Goal: Book appointment/travel/reservation

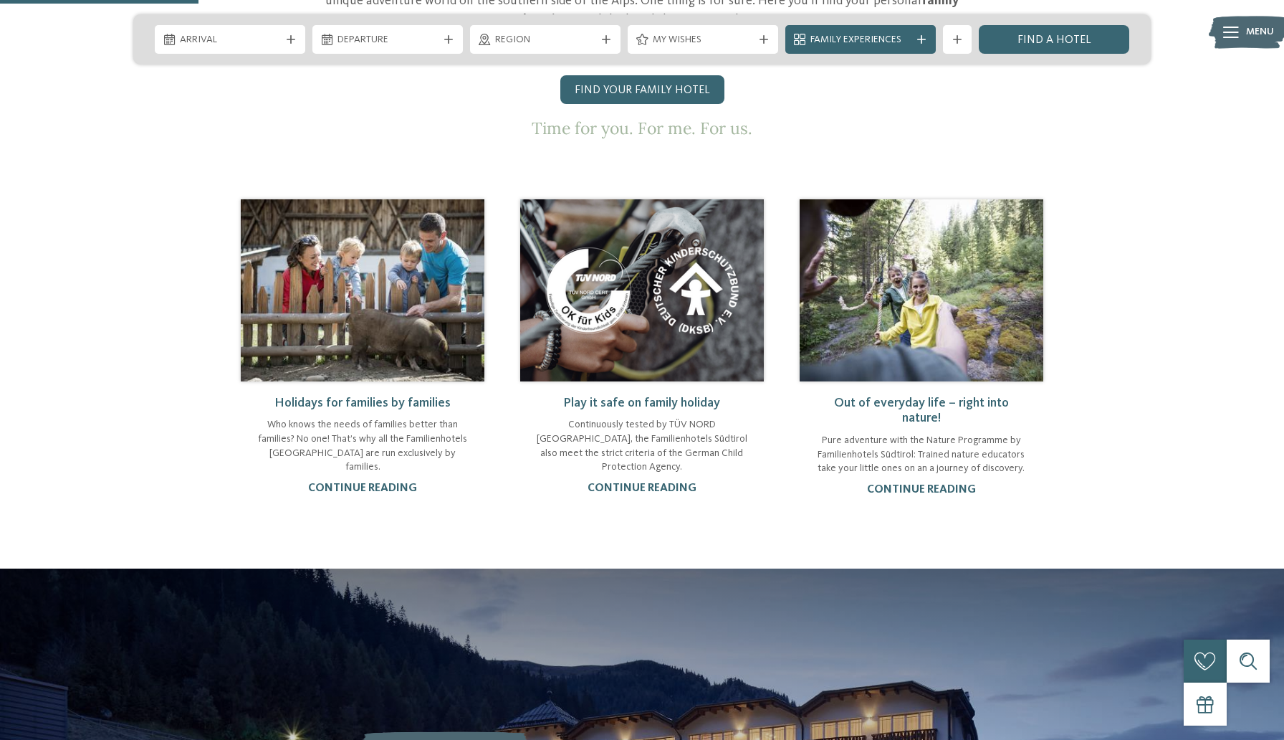
scroll to position [1017, 0]
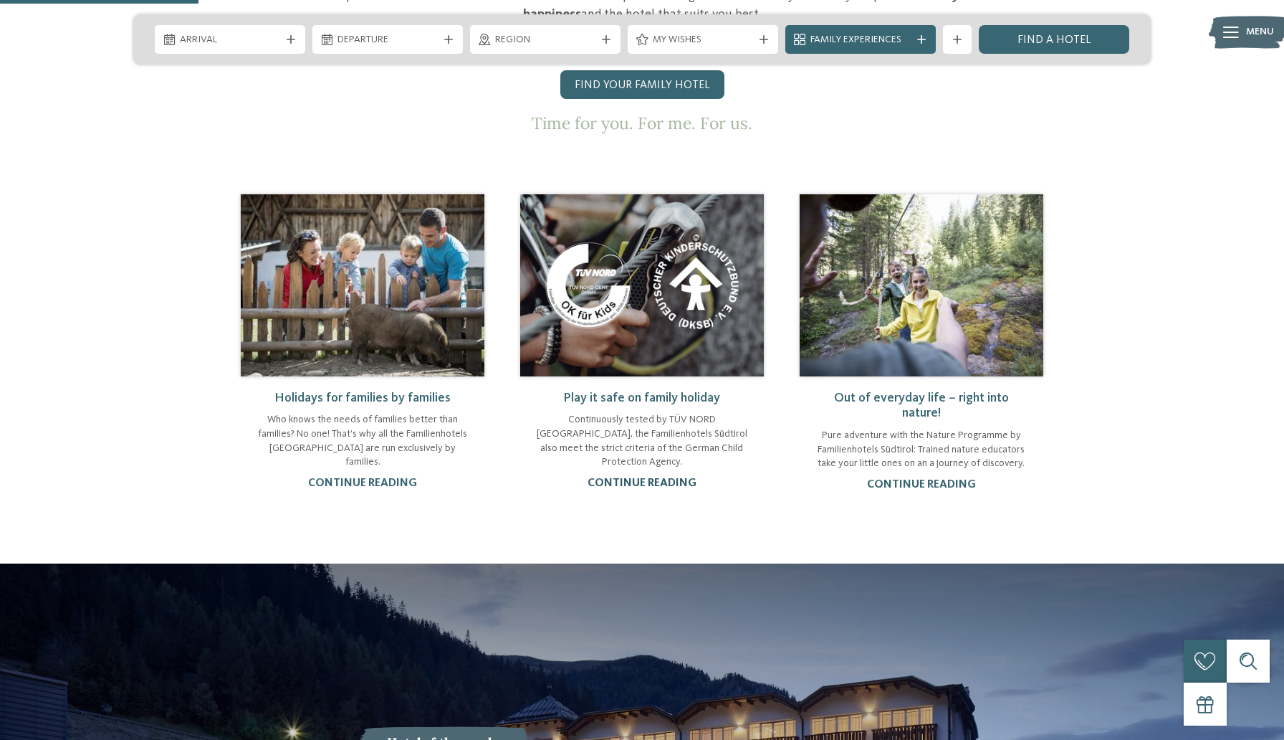
click at [649, 477] on link "continue reading" at bounding box center [642, 482] width 109 height 11
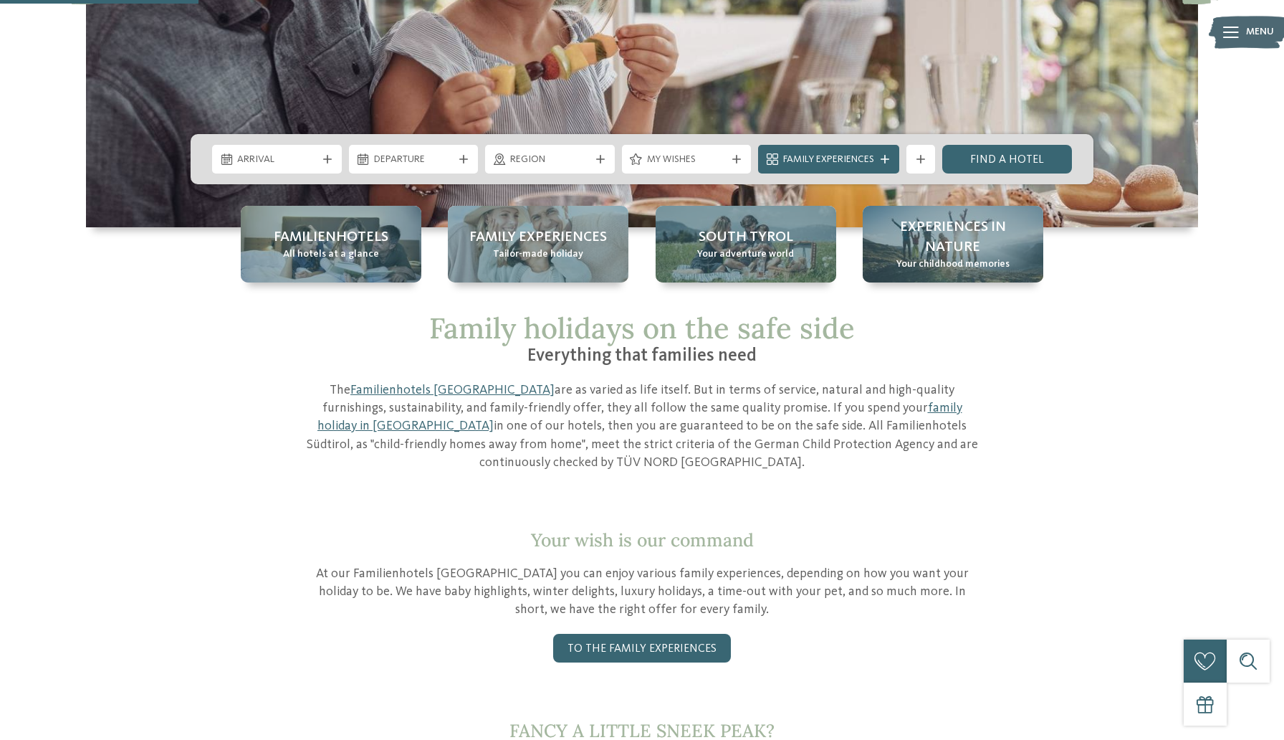
scroll to position [345, 0]
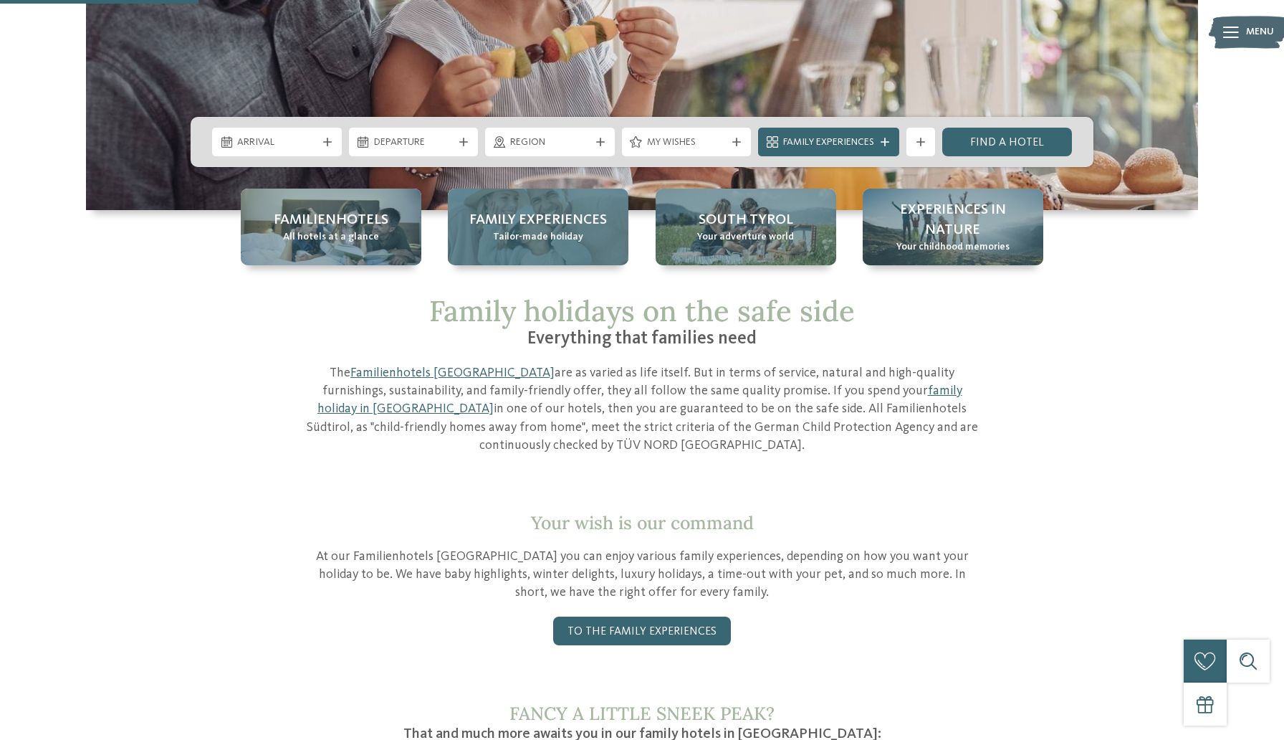
click at [533, 233] on span "Tailor-made holiday" at bounding box center [538, 237] width 90 height 14
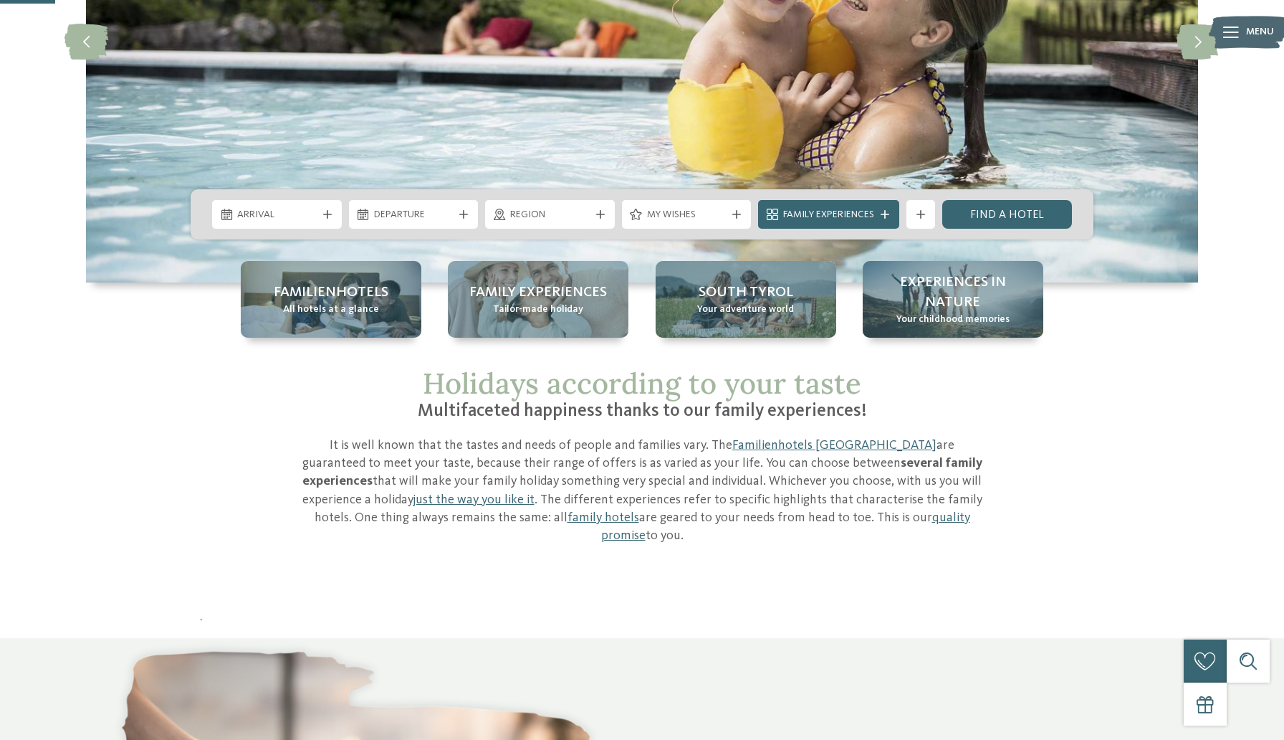
scroll to position [285, 0]
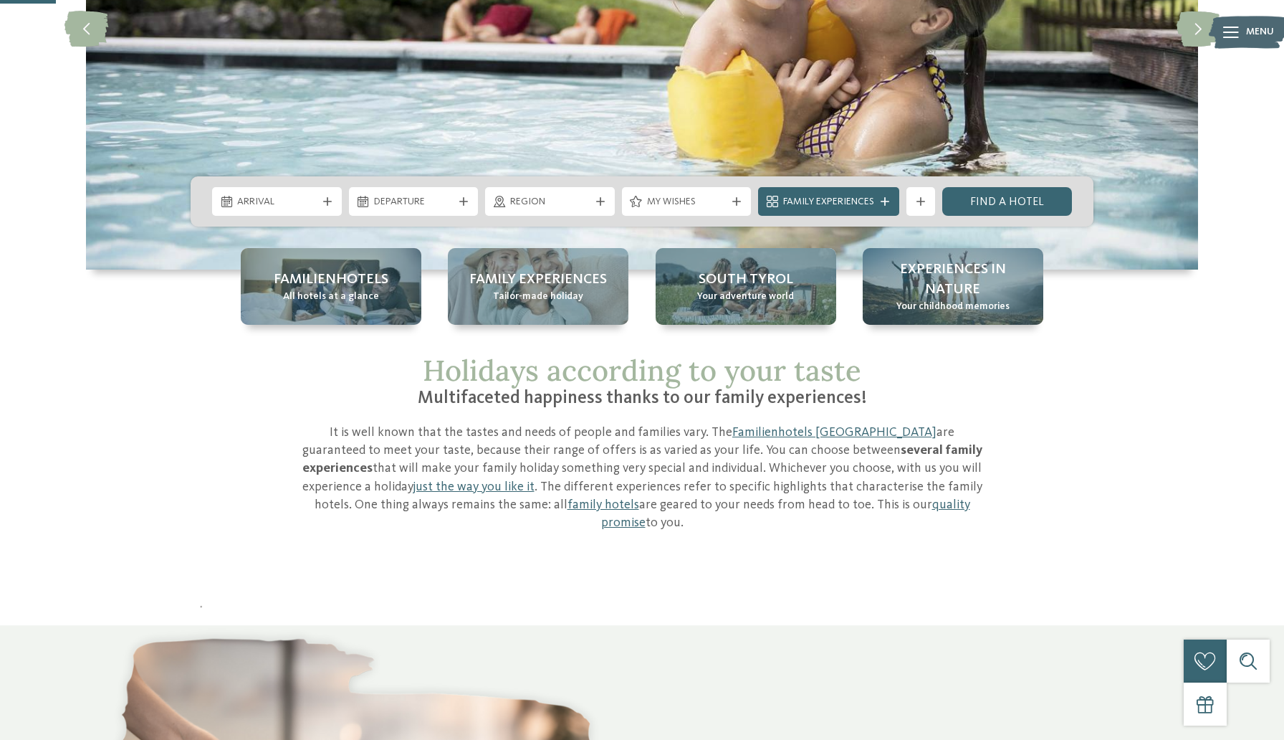
click at [302, 204] on span "Arrival" at bounding box center [277, 202] width 80 height 14
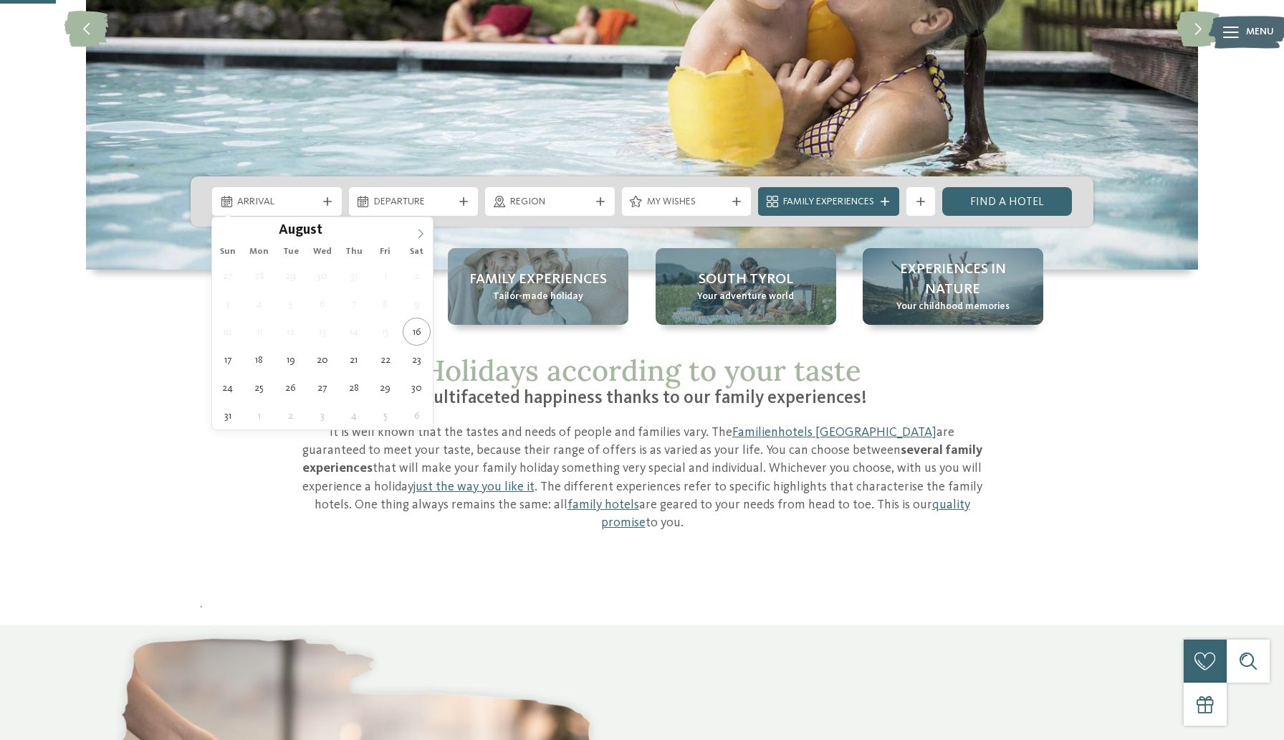
click at [420, 235] on icon at bounding box center [421, 234] width 10 height 10
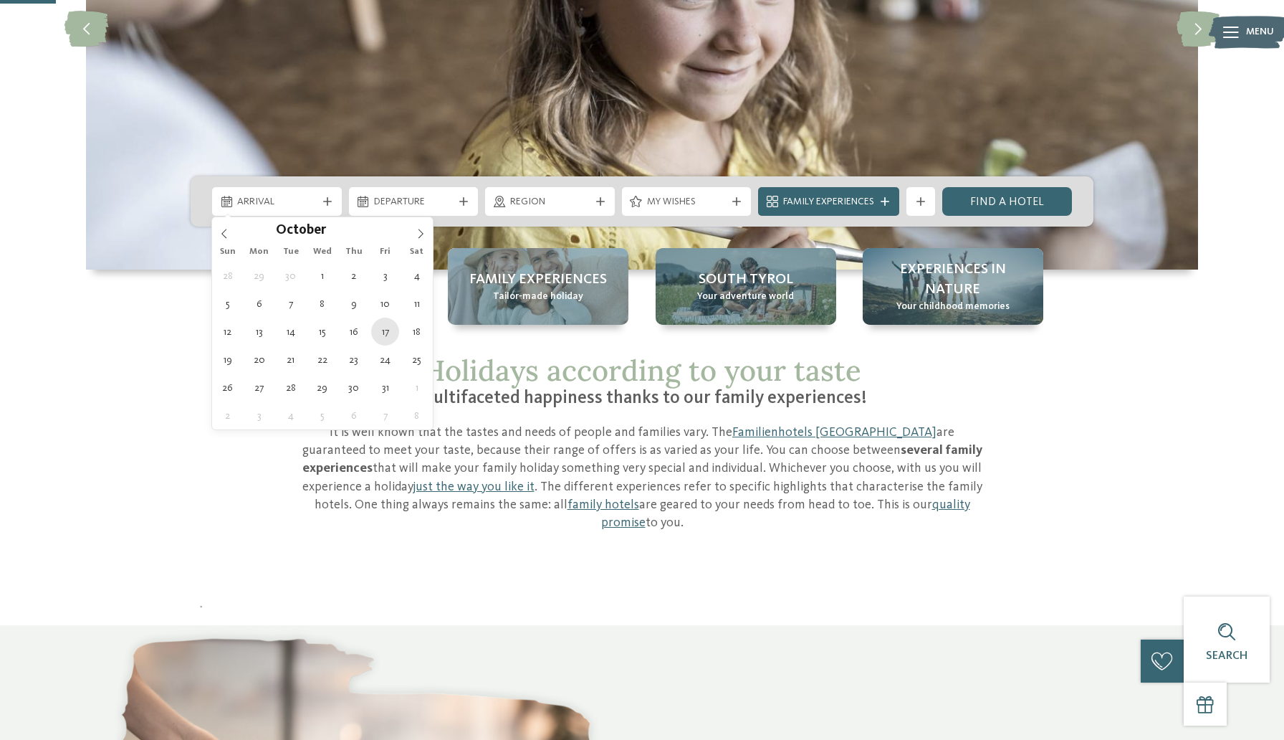
type div "17.10.2025"
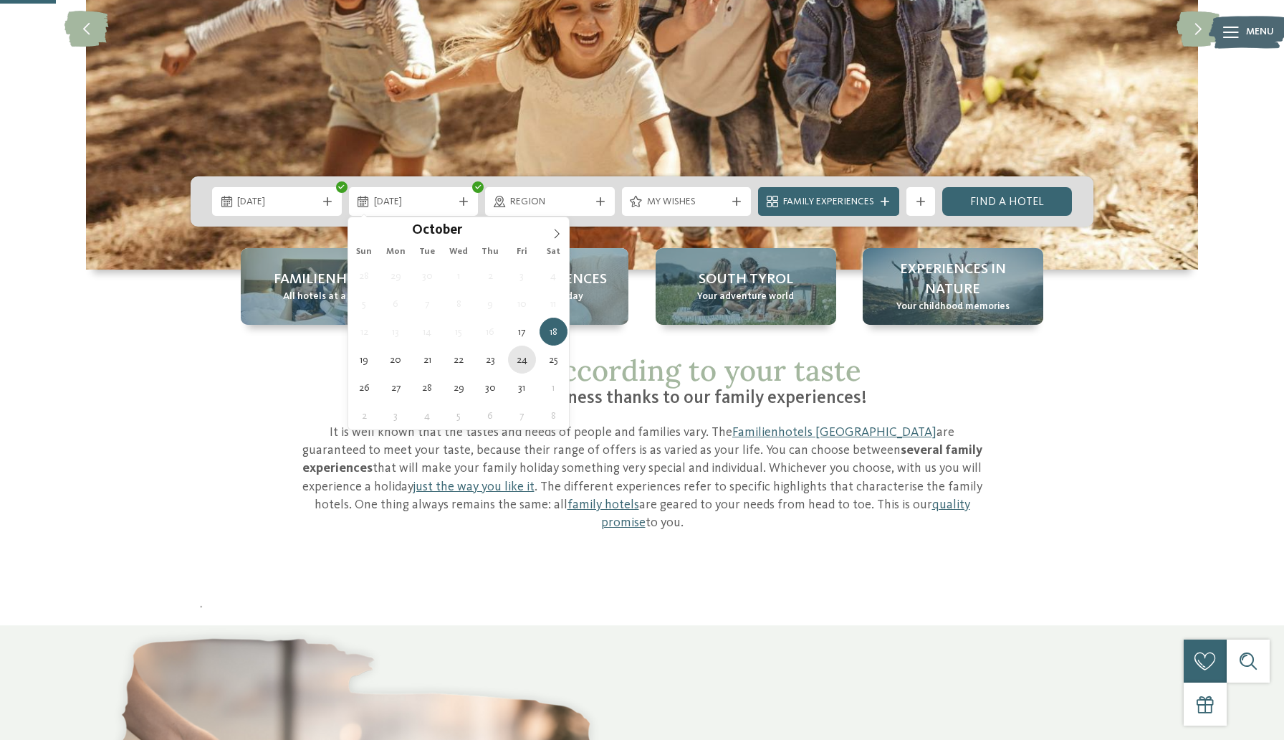
type div "24.10.2025"
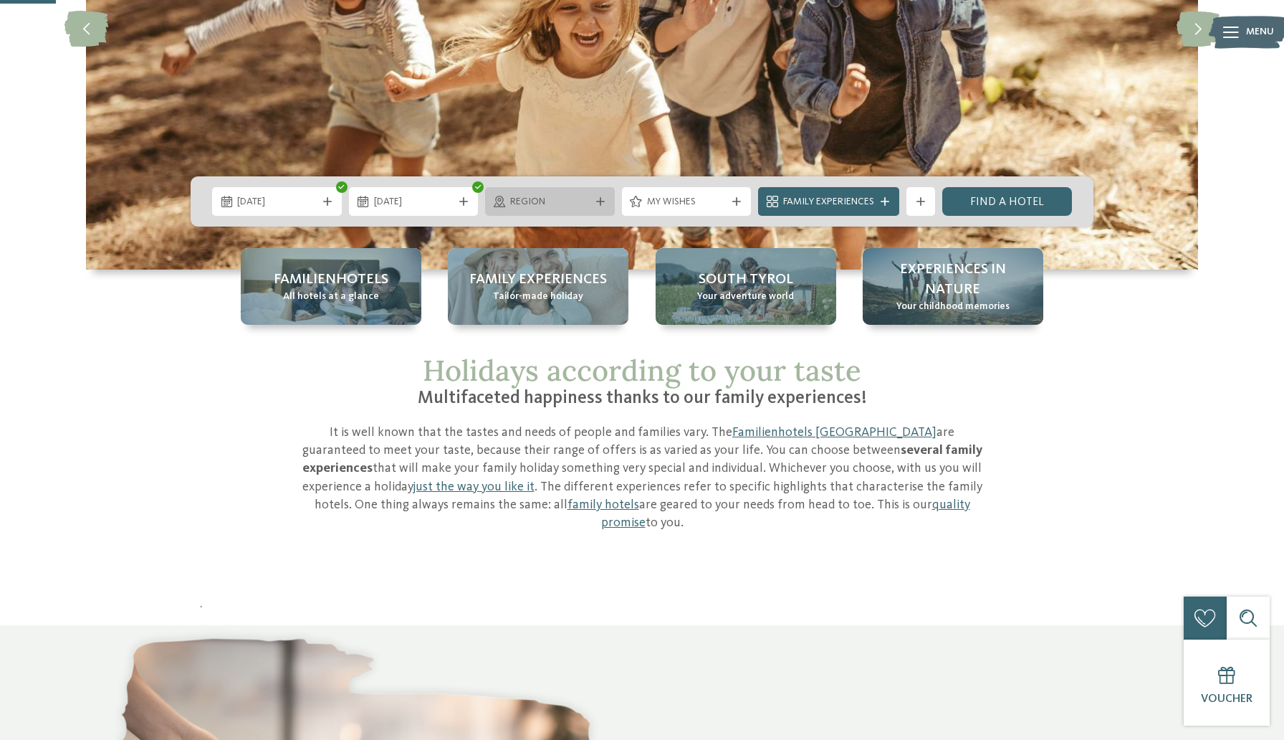
click at [561, 196] on span "Region" at bounding box center [550, 202] width 80 height 14
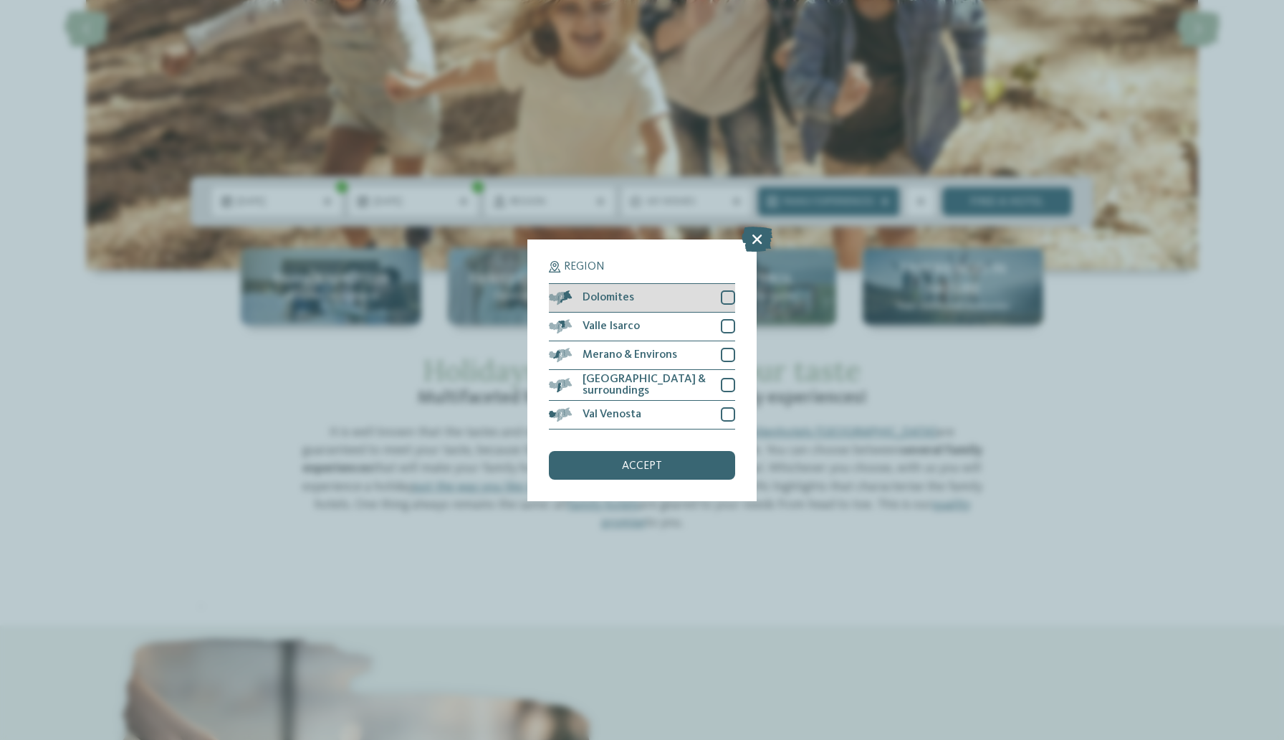
click at [715, 300] on div "Dolomites" at bounding box center [642, 298] width 186 height 29
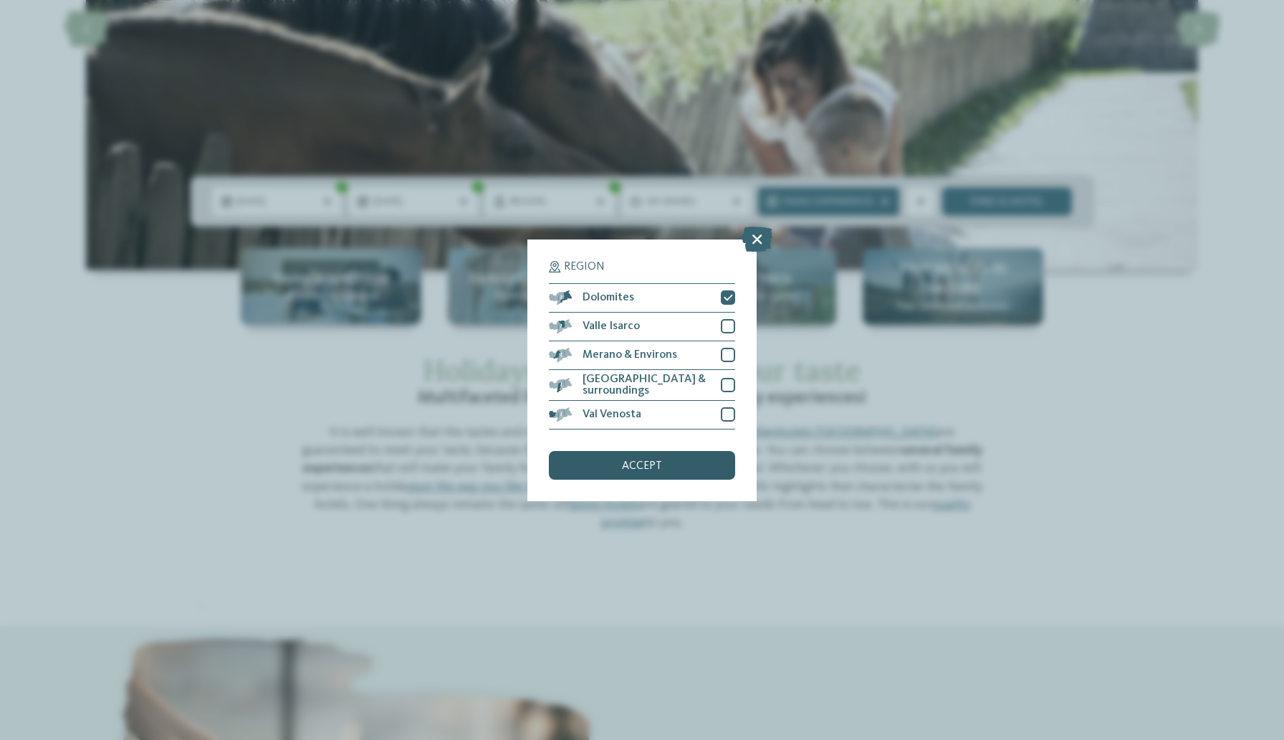
click at [626, 461] on span "accept" at bounding box center [642, 465] width 40 height 11
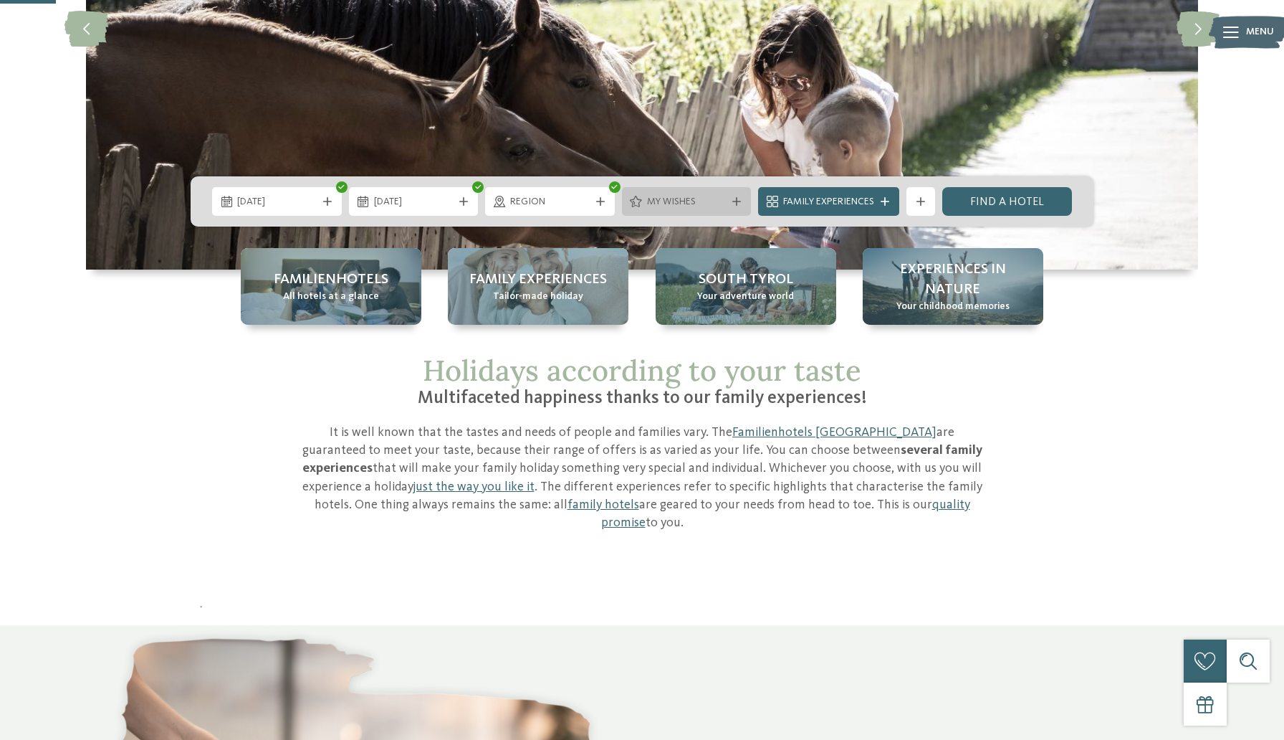
click at [675, 209] on div "My wishes" at bounding box center [687, 201] width 130 height 29
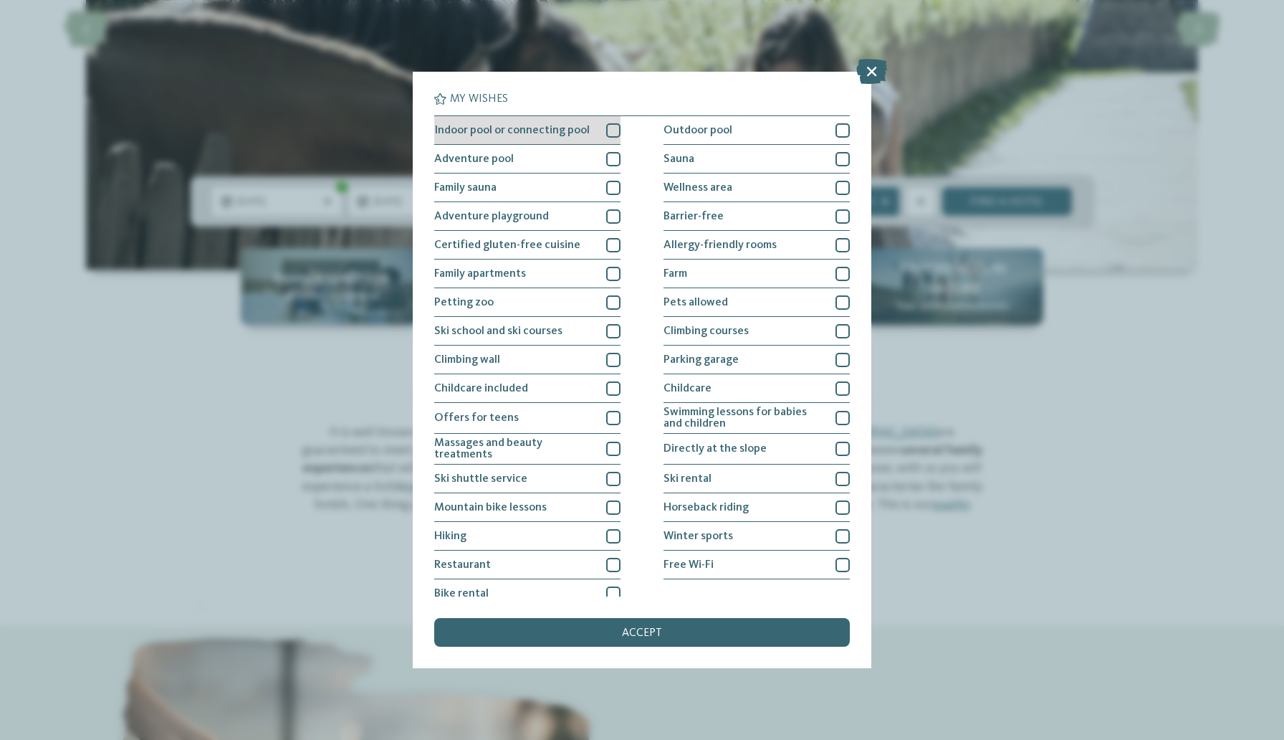
click at [606, 130] on div at bounding box center [613, 130] width 14 height 14
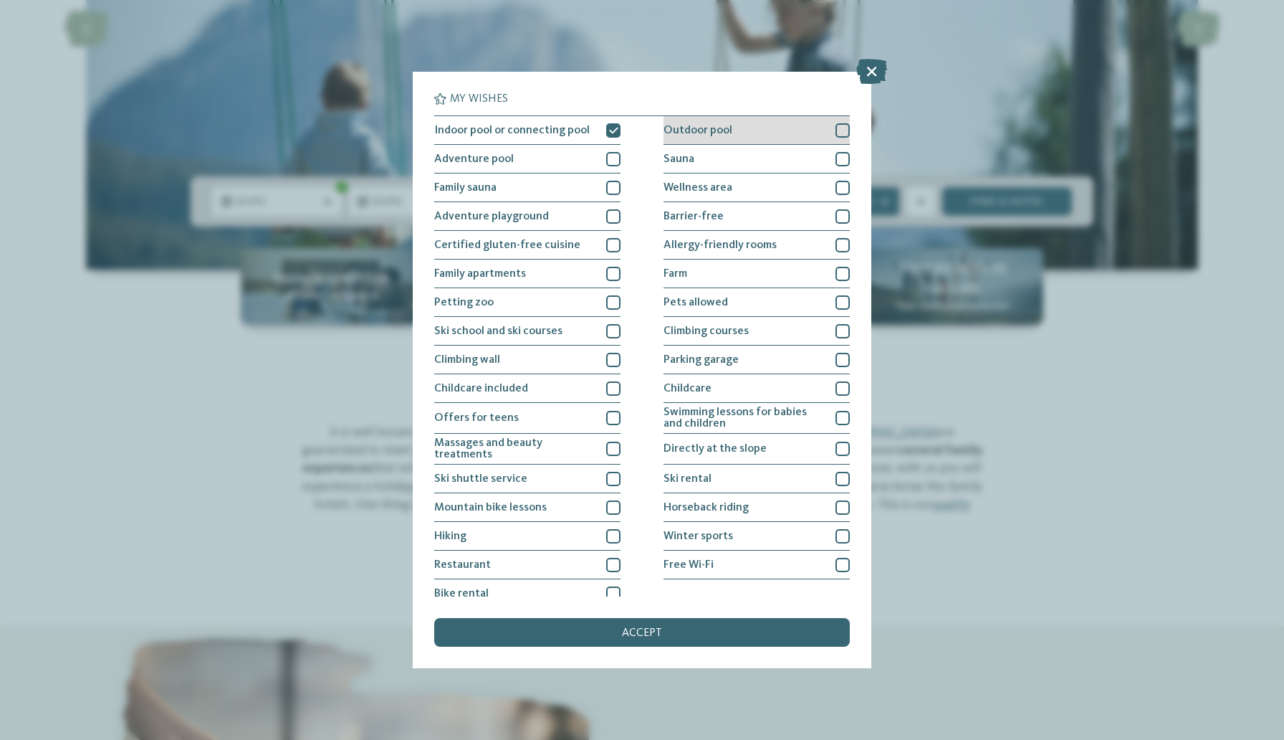
click at [838, 133] on div at bounding box center [843, 130] width 14 height 14
click at [839, 156] on div at bounding box center [843, 159] width 14 height 14
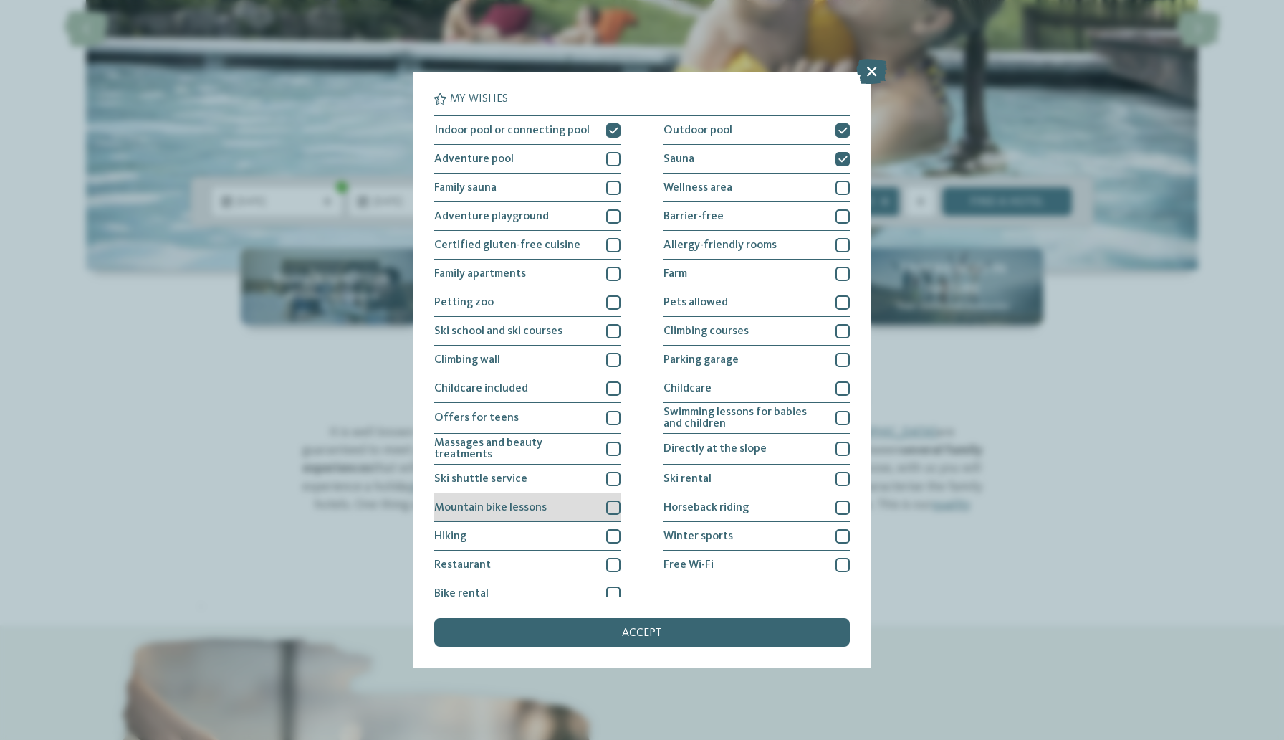
click at [612, 505] on div at bounding box center [613, 507] width 14 height 14
click at [617, 533] on div at bounding box center [613, 536] width 14 height 14
click at [616, 591] on div at bounding box center [613, 593] width 14 height 14
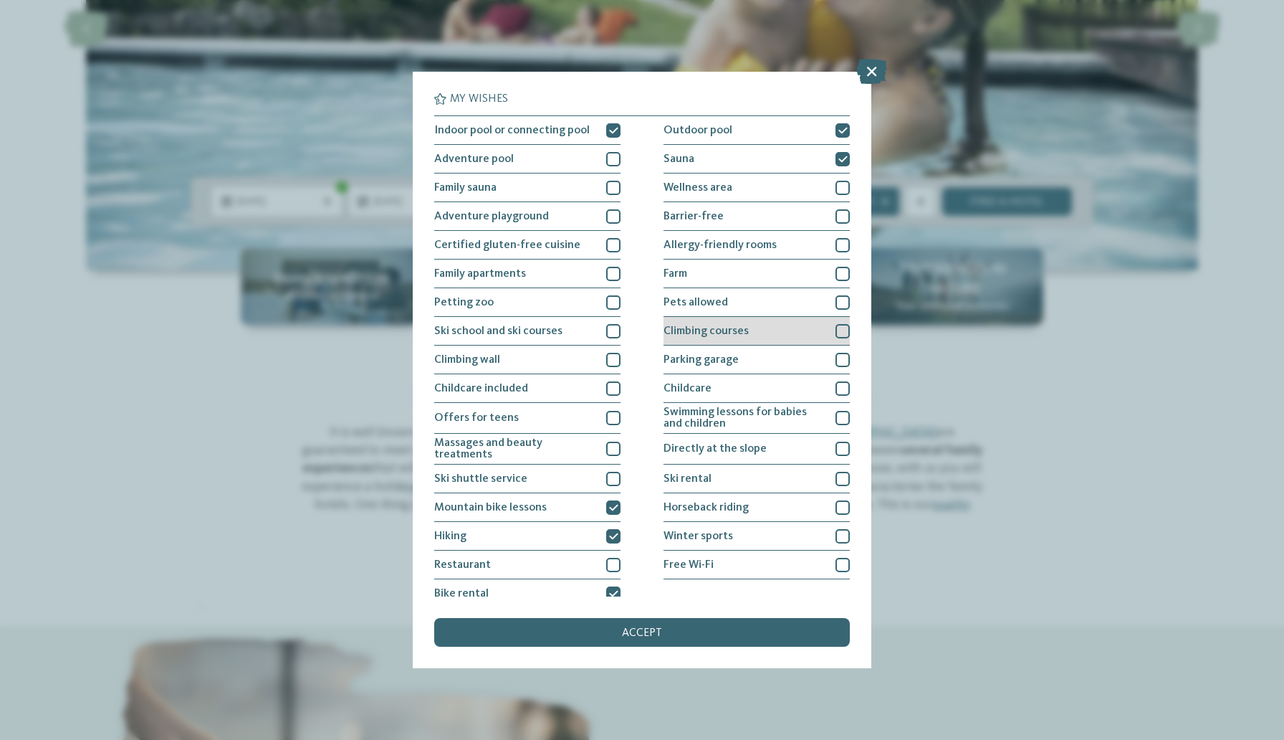
click at [841, 328] on div at bounding box center [843, 331] width 14 height 14
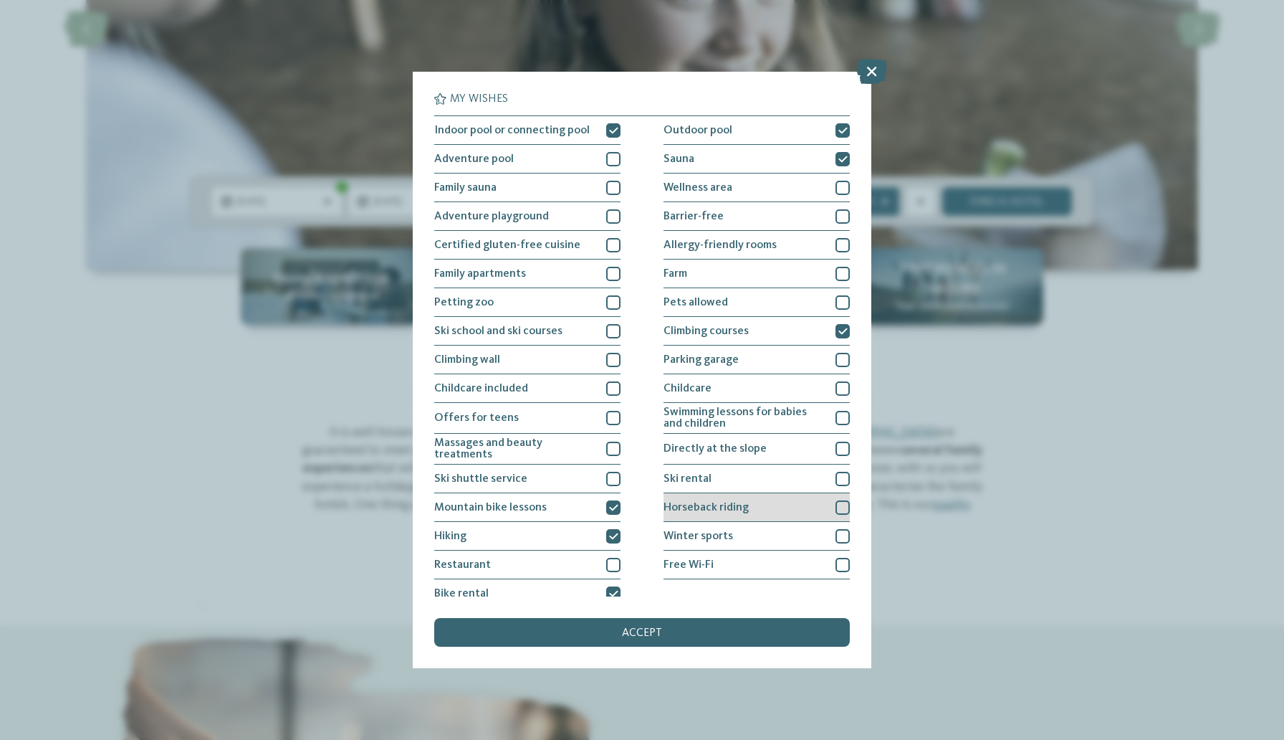
scroll to position [9, 0]
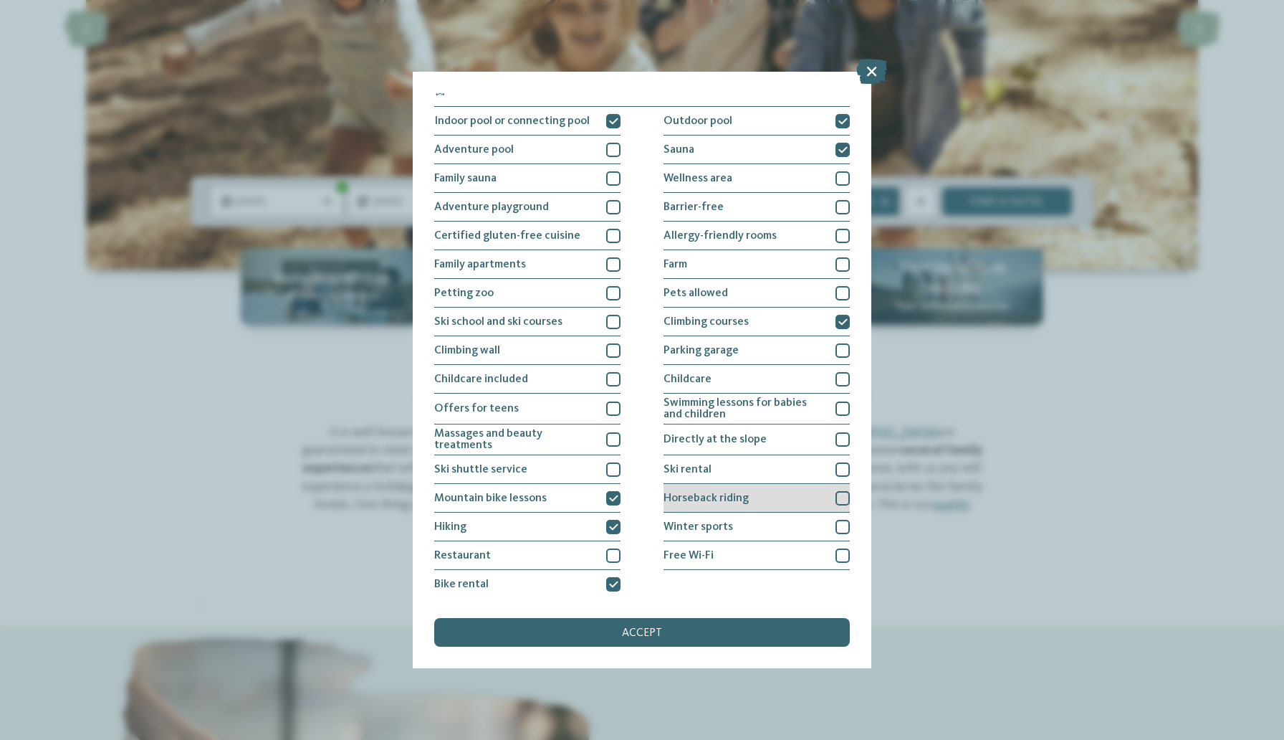
click at [844, 497] on div at bounding box center [843, 498] width 14 height 14
click at [667, 634] on div "accept" at bounding box center [642, 632] width 416 height 29
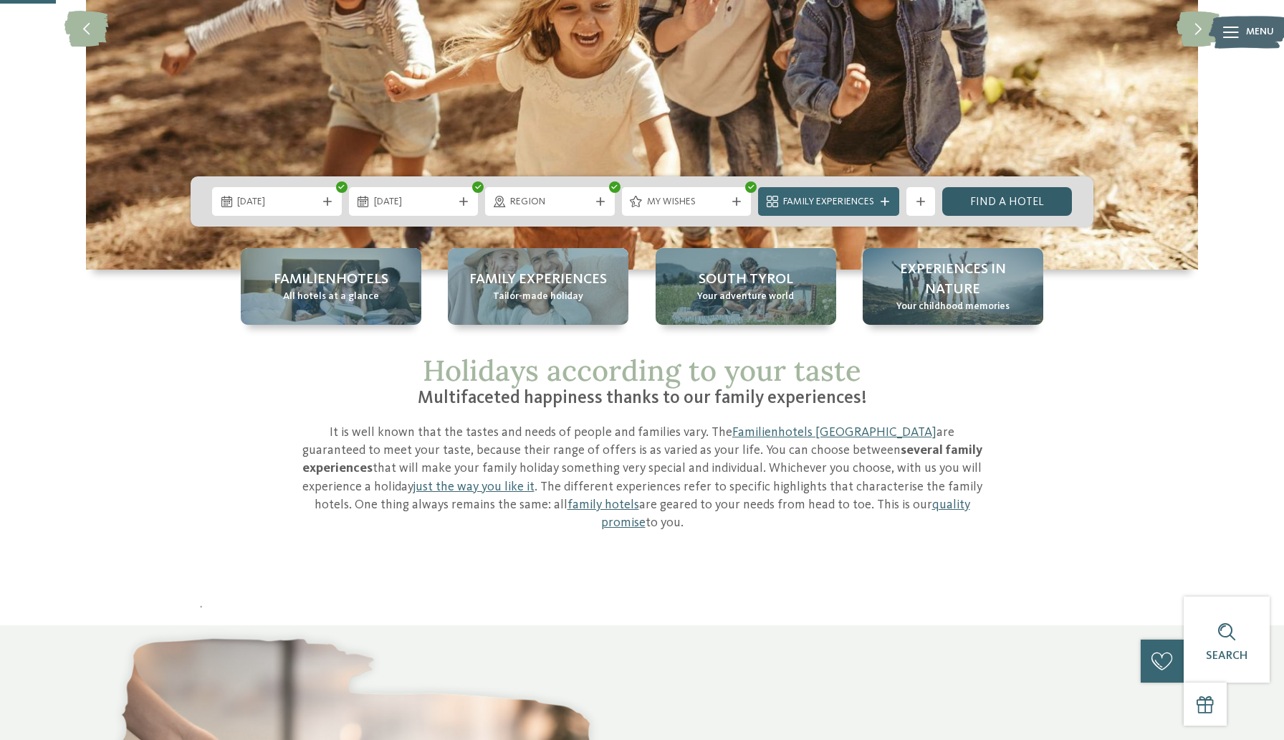
click at [984, 194] on link "Find a hotel" at bounding box center [1008, 201] width 130 height 29
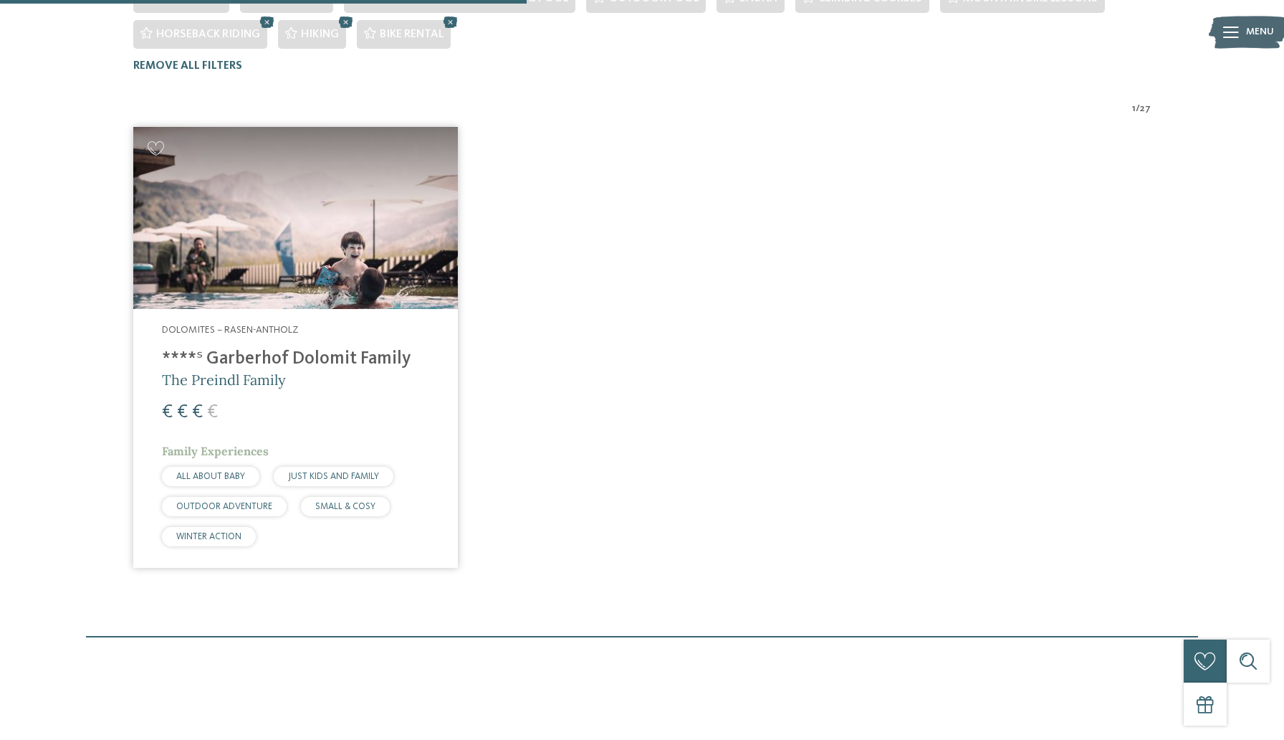
scroll to position [471, 0]
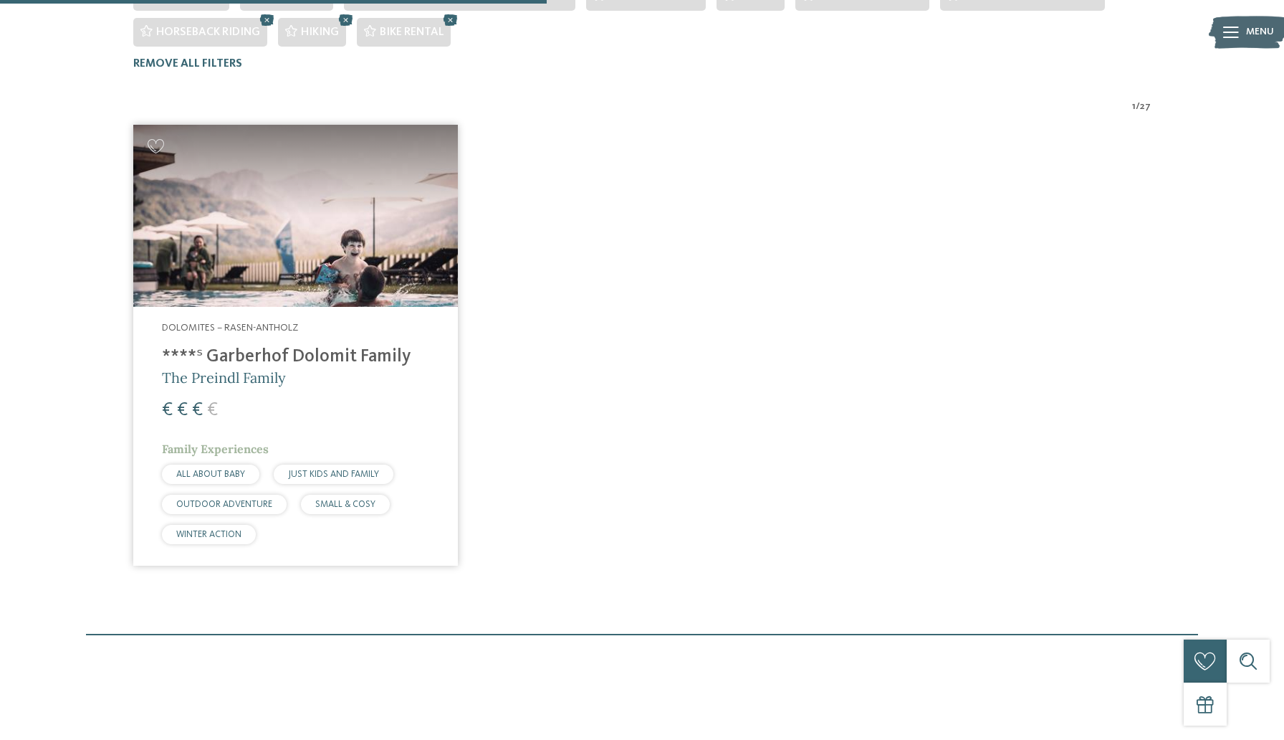
click at [228, 346] on h4 "****ˢ Garberhof Dolomit Family" at bounding box center [295, 357] width 267 height 22
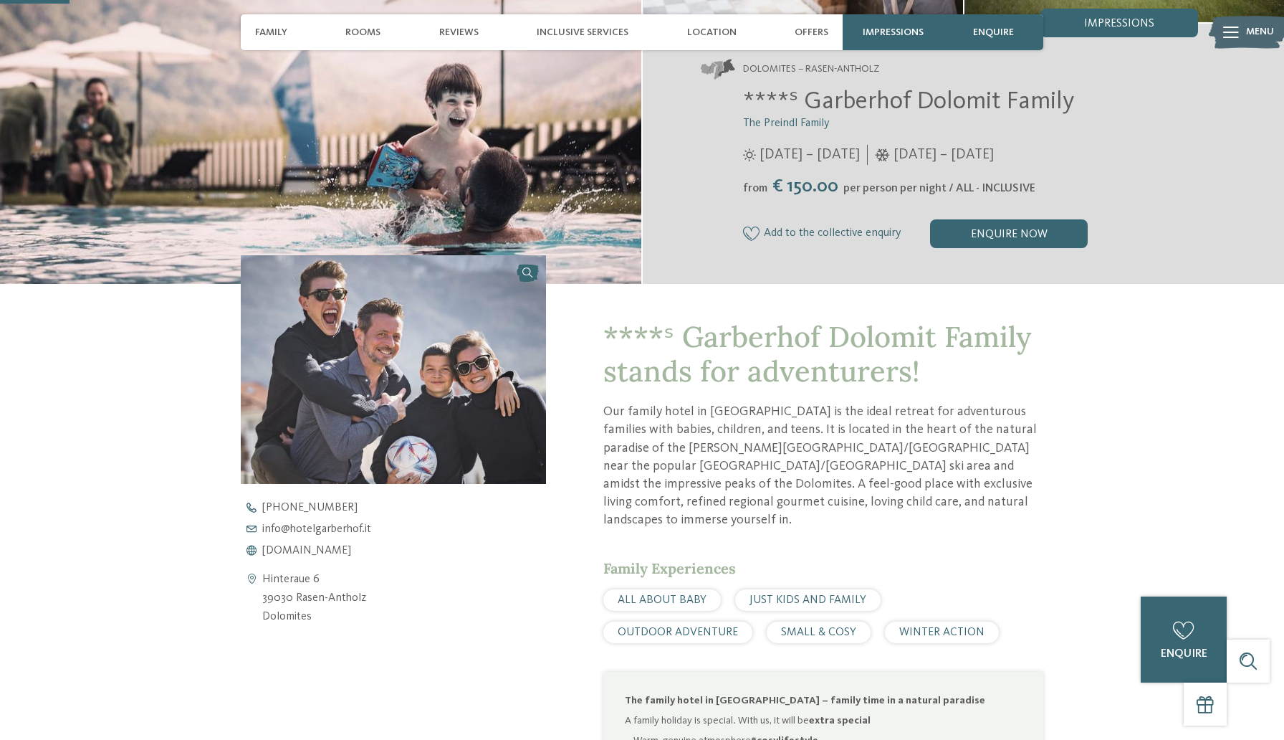
scroll to position [287, 0]
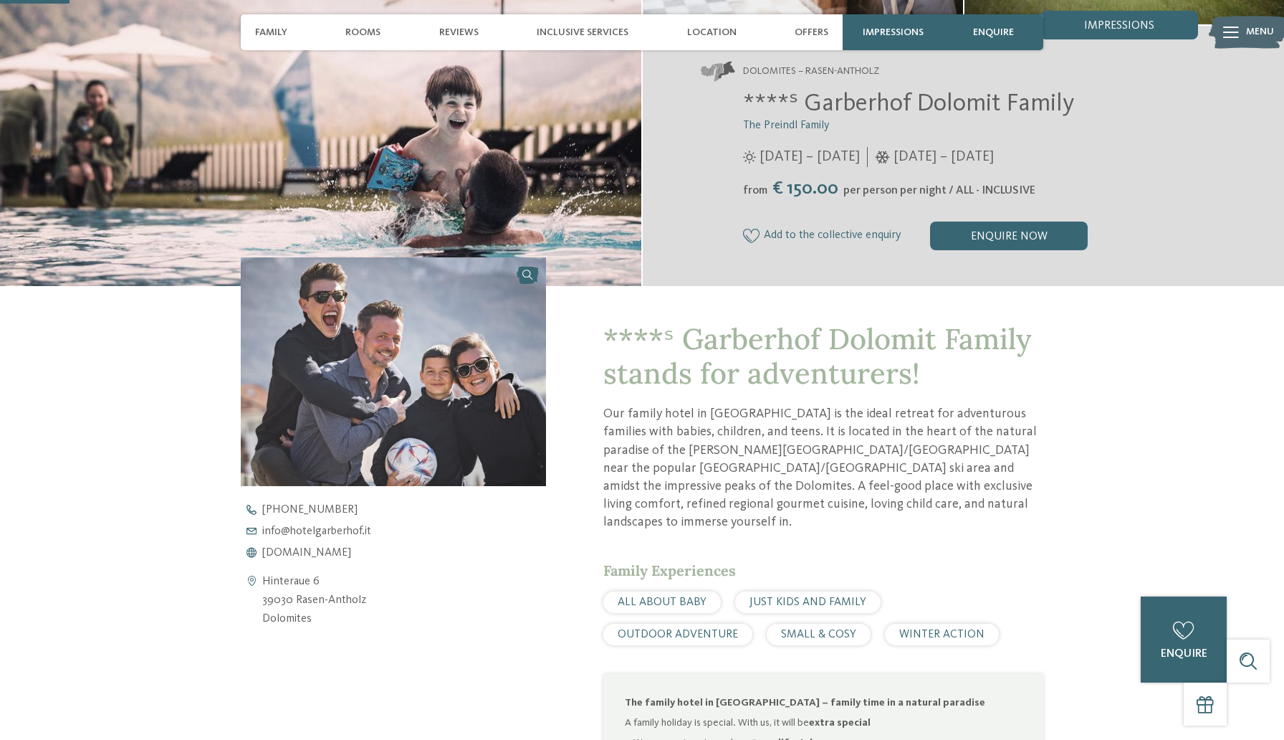
click at [900, 185] on span "per person per night / ALL - INCLUSIVE" at bounding box center [940, 190] width 192 height 11
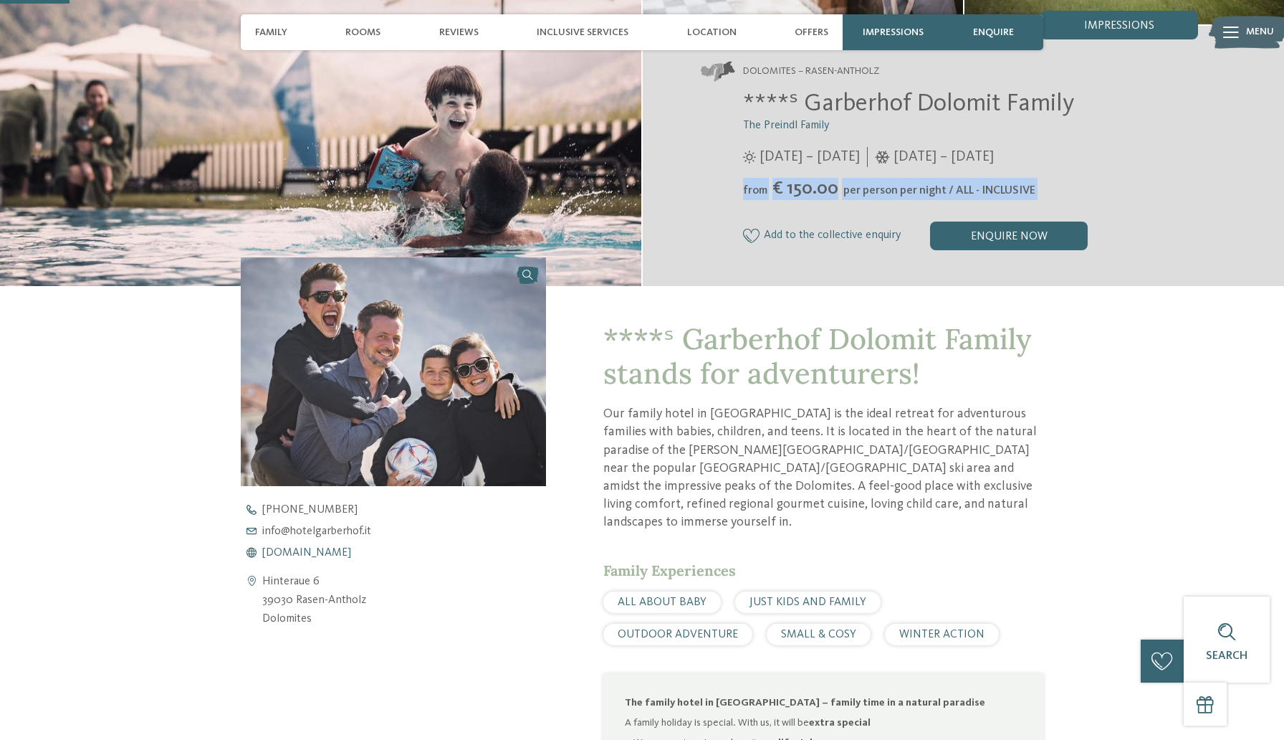
click at [330, 553] on span "[DOMAIN_NAME]" at bounding box center [306, 552] width 89 height 11
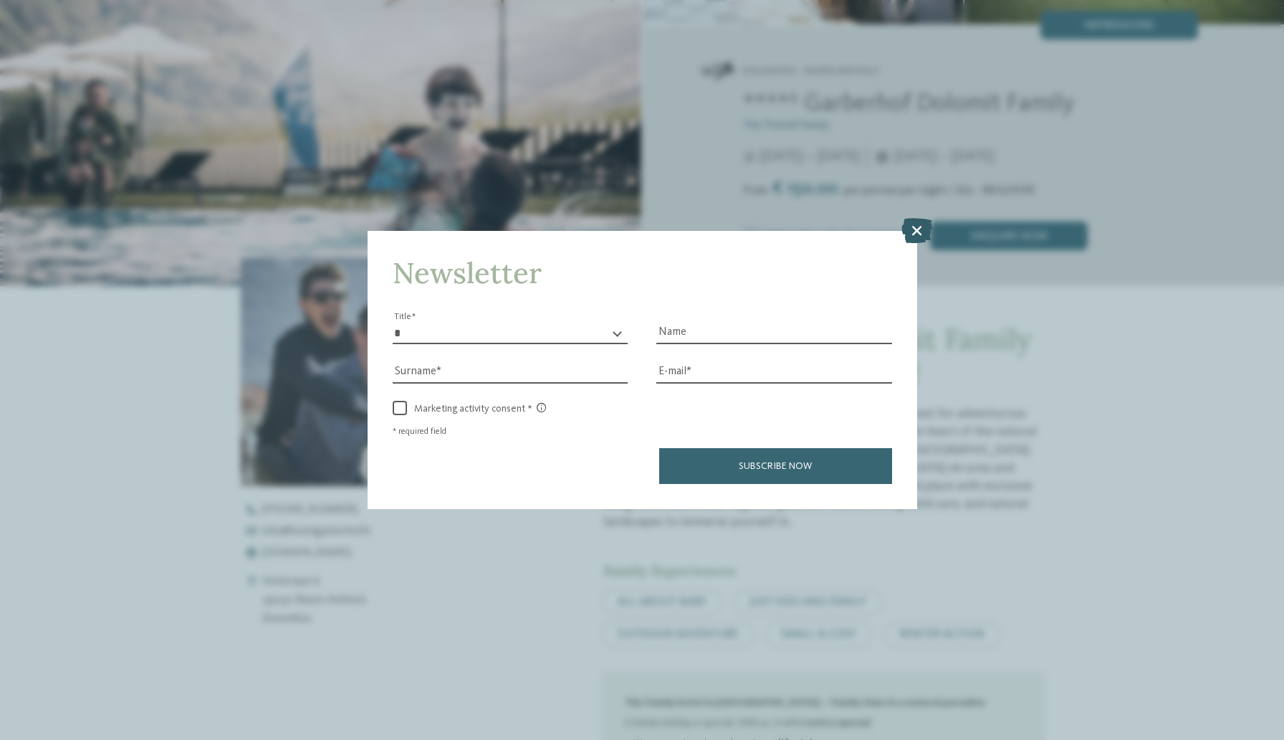
click at [916, 241] on icon at bounding box center [917, 229] width 31 height 25
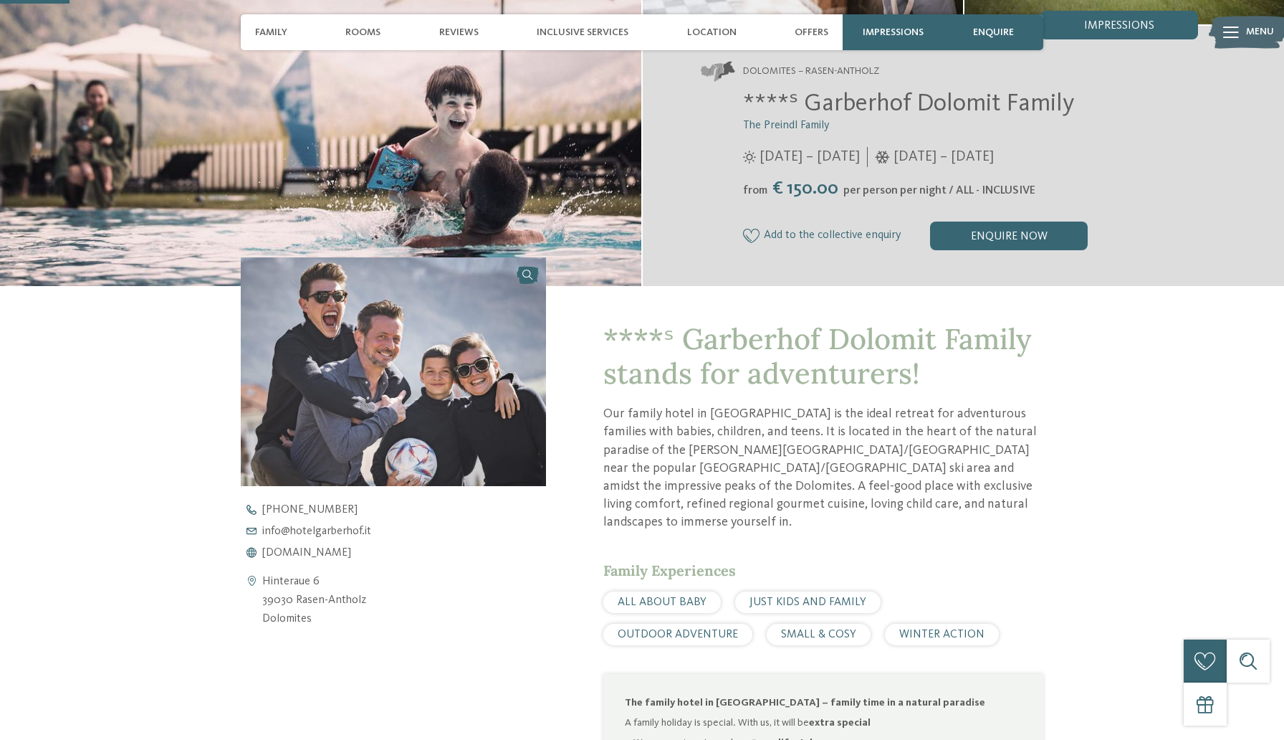
click at [916, 234] on div "Add to the collective enquiry Remove from the collective enquiry enquire now" at bounding box center [970, 235] width 455 height 29
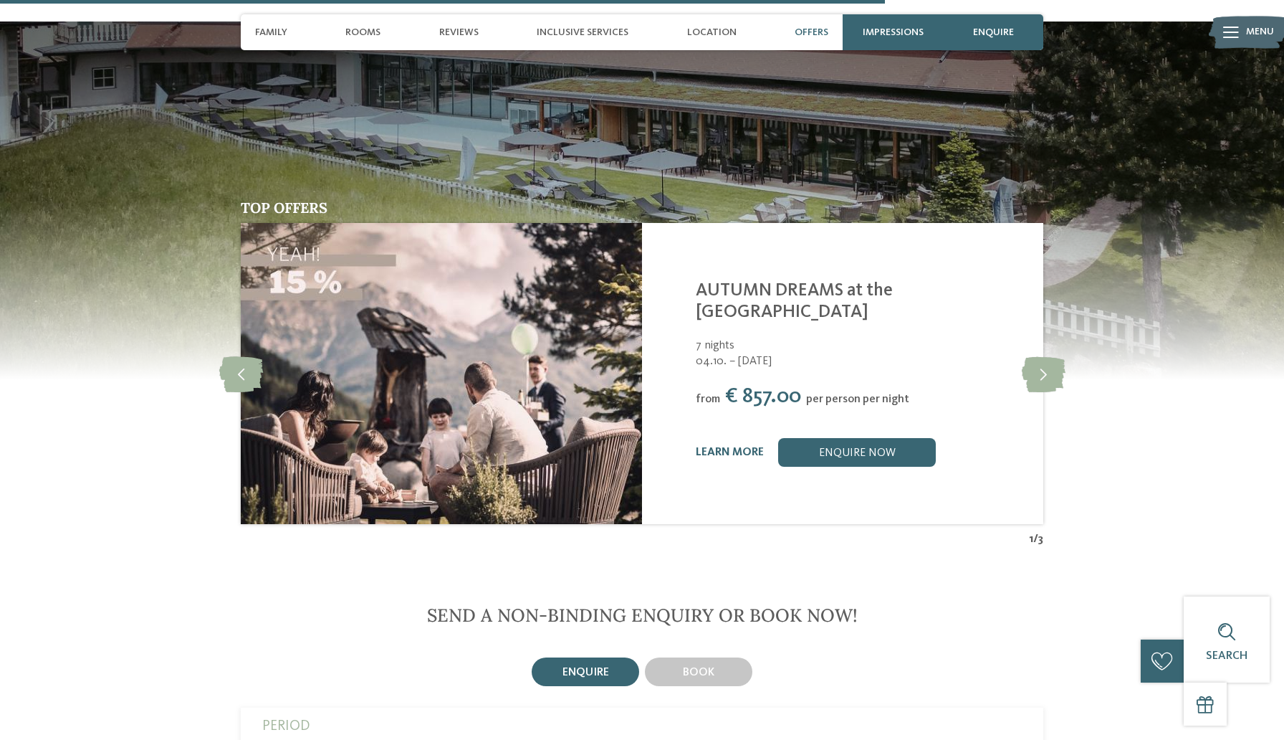
scroll to position [3625, 0]
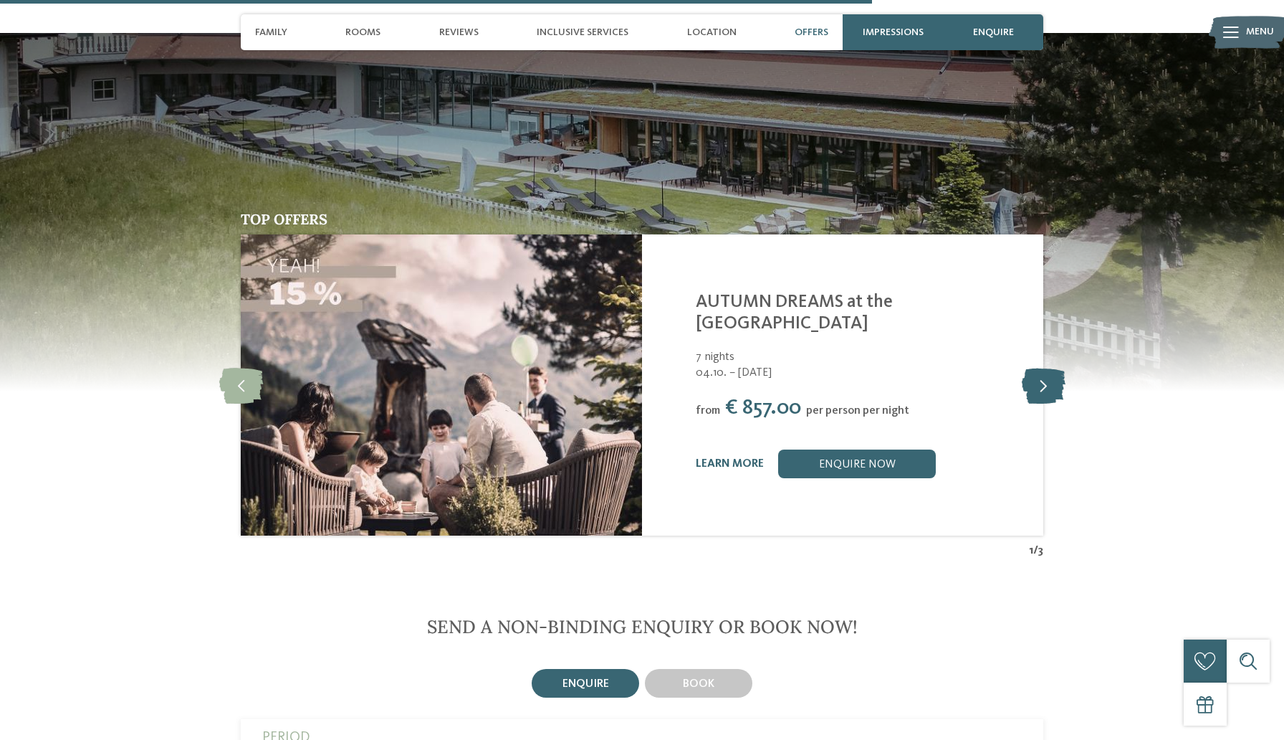
click at [1043, 367] on icon at bounding box center [1044, 385] width 44 height 36
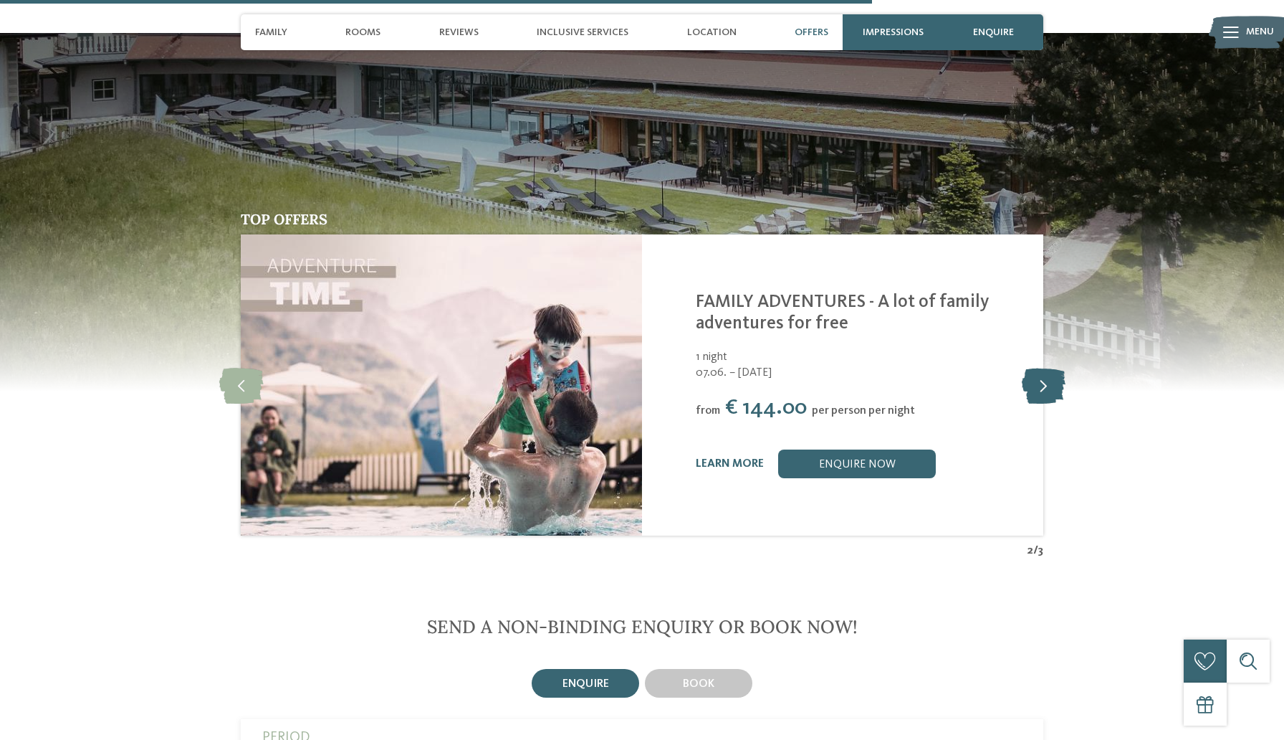
click at [1043, 367] on icon at bounding box center [1044, 385] width 44 height 36
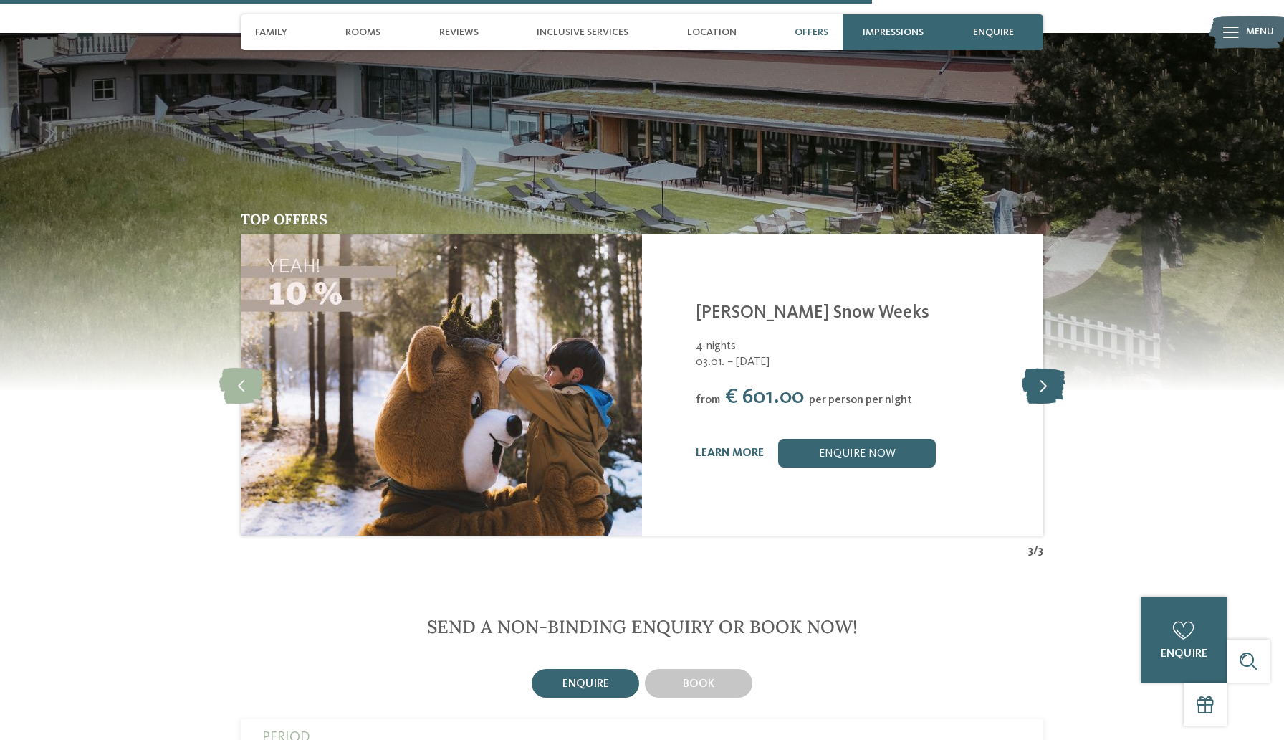
click at [1043, 367] on icon at bounding box center [1044, 385] width 44 height 36
